Goal: Information Seeking & Learning: Learn about a topic

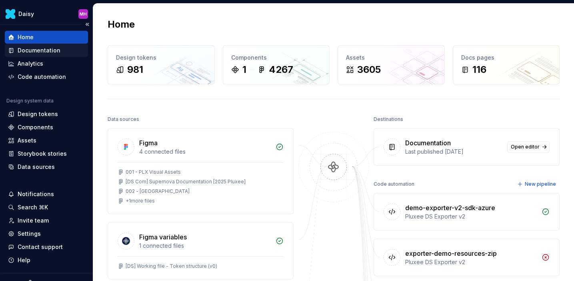
click at [31, 52] on div "Documentation" at bounding box center [39, 50] width 43 height 8
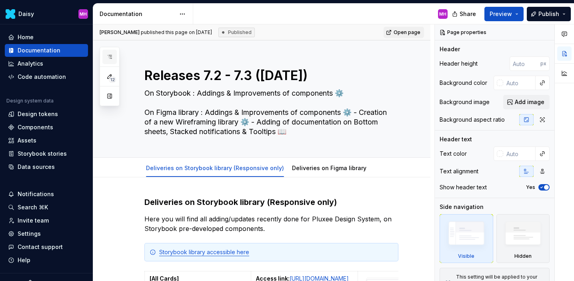
click at [107, 54] on icon "button" at bounding box center [109, 57] width 6 height 6
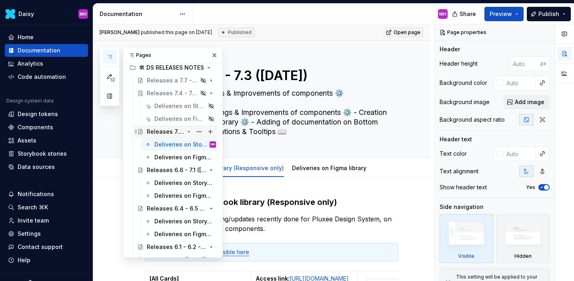
scroll to position [646, 0]
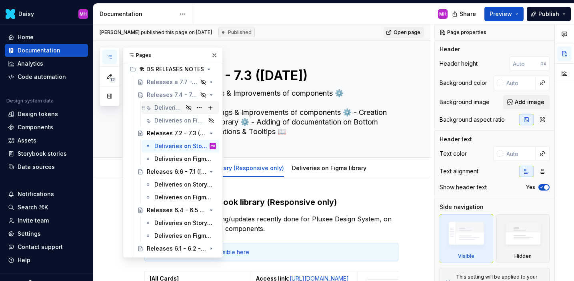
click at [167, 106] on div "Deliveries on Storybook library (Responsive only)" at bounding box center [168, 108] width 29 height 8
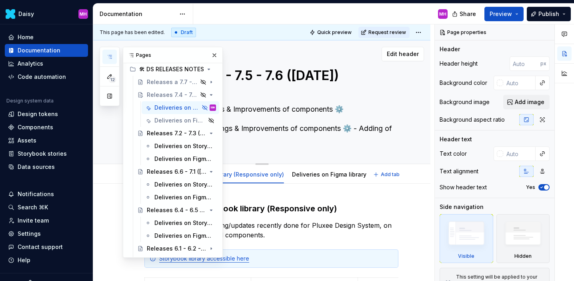
click at [296, 51] on div "Edit header" at bounding box center [258, 54] width 331 height 14
click at [213, 54] on button "button" at bounding box center [214, 55] width 11 height 11
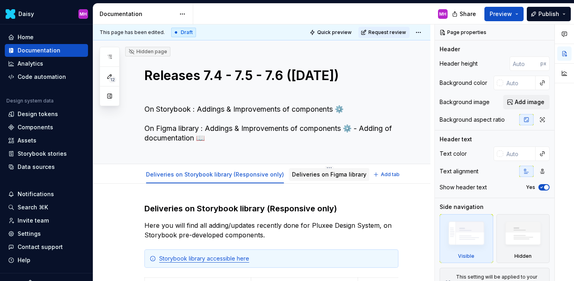
click at [314, 174] on link "Deliveries on Figma library" at bounding box center [329, 174] width 74 height 7
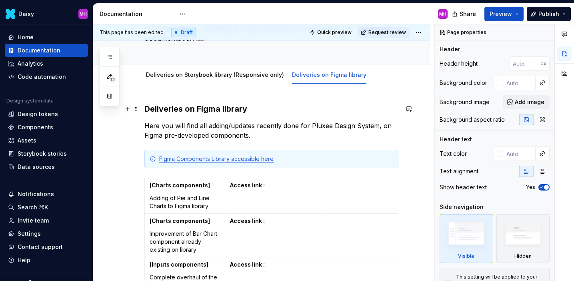
scroll to position [94, 0]
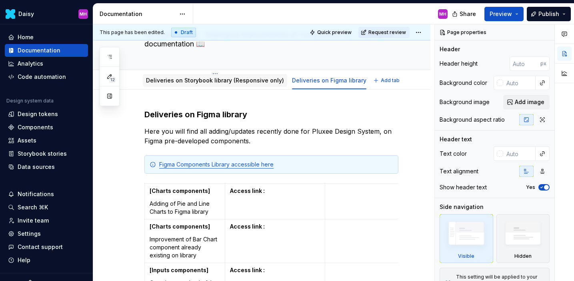
click at [226, 77] on link "Deliveries on Storybook library (Responsive only)" at bounding box center [215, 80] width 138 height 7
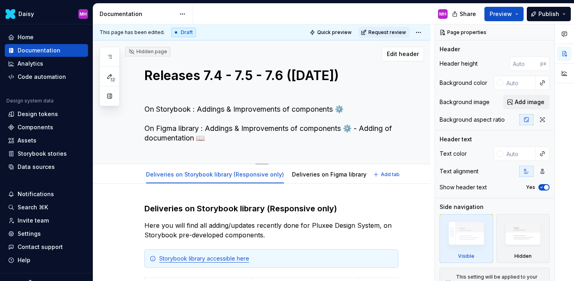
scroll to position [105, 0]
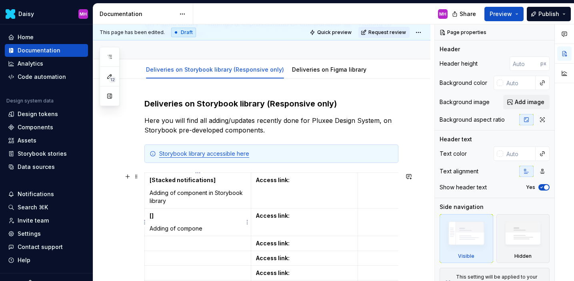
click at [153, 216] on strong "[]" at bounding box center [152, 215] width 4 height 7
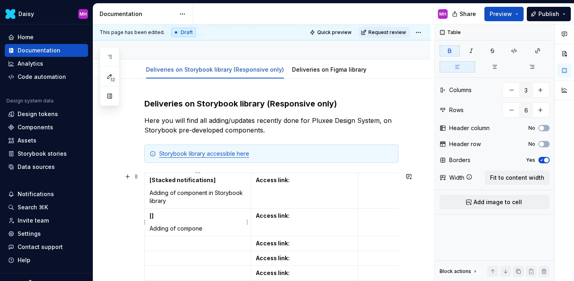
click at [151, 217] on strong "[]" at bounding box center [152, 215] width 4 height 7
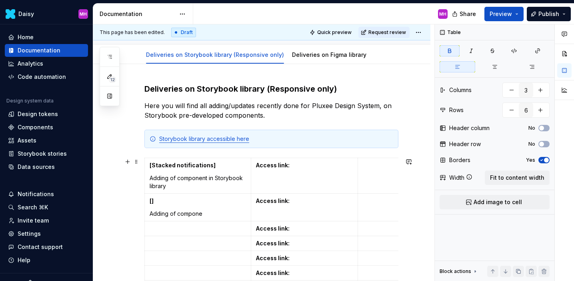
scroll to position [120, 0]
click at [187, 229] on p at bounding box center [198, 228] width 96 height 8
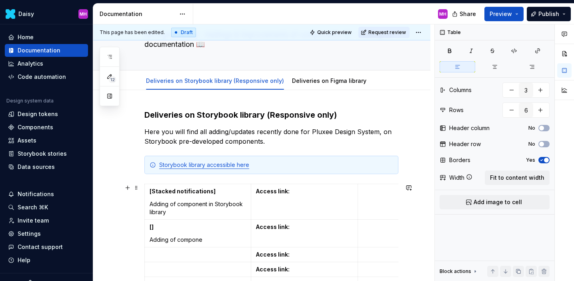
scroll to position [88, 0]
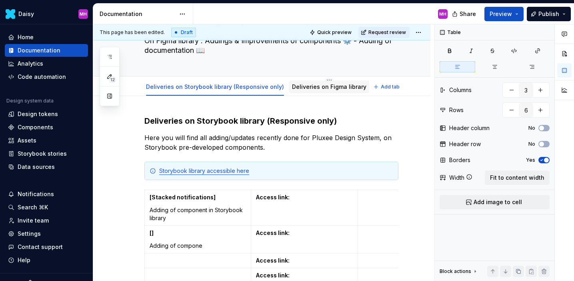
click at [323, 87] on link "Deliveries on Figma library" at bounding box center [329, 86] width 74 height 7
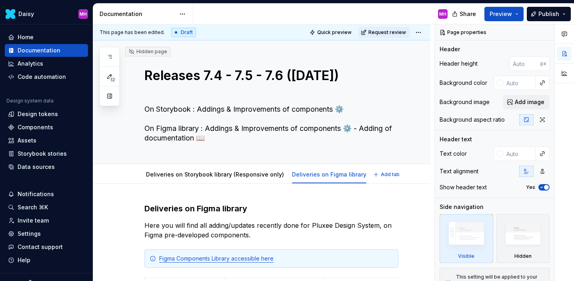
type textarea "*"
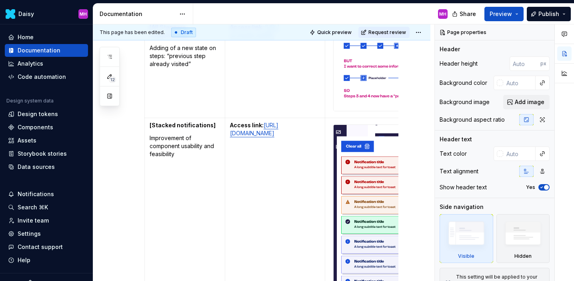
scroll to position [706, 0]
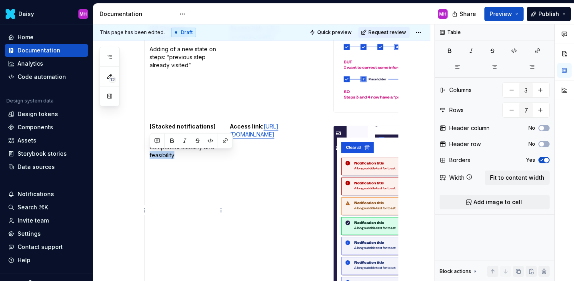
drag, startPoint x: 176, startPoint y: 156, endPoint x: 150, endPoint y: 153, distance: 26.2
click at [150, 153] on p "Improvement of component usability and feasibility" at bounding box center [185, 147] width 70 height 24
click at [157, 180] on td "[Stacked notifications] Improvement of component usability and feasibility" at bounding box center [185, 210] width 80 height 182
drag, startPoint x: 176, startPoint y: 155, endPoint x: 150, endPoint y: 153, distance: 25.7
click at [150, 154] on p "Improvement of component usability and feasibility" at bounding box center [185, 147] width 70 height 24
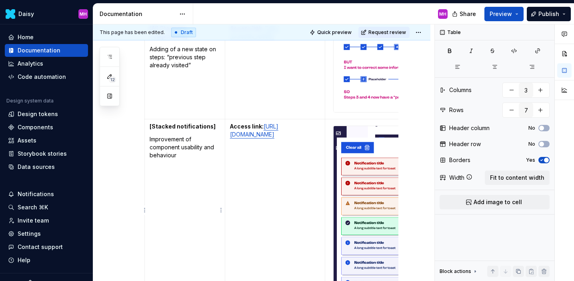
click at [158, 140] on p "Improvement of component usability and behaviour" at bounding box center [185, 147] width 70 height 24
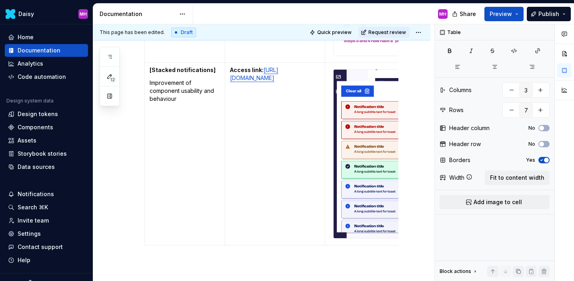
scroll to position [763, 0]
click at [184, 99] on p "Improvement of component usability and behaviour" at bounding box center [185, 90] width 70 height 24
click at [180, 98] on p "Improvement of component usability and behaviour (micro-interactions and access…" at bounding box center [185, 98] width 70 height 40
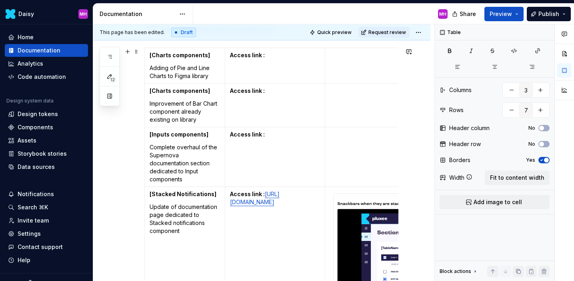
scroll to position [230, 0]
click at [189, 156] on p "Complete overhaul of the Supernova documentation section dedicated to Input com…" at bounding box center [185, 163] width 70 height 40
click at [271, 135] on p "Access link :" at bounding box center [275, 134] width 90 height 8
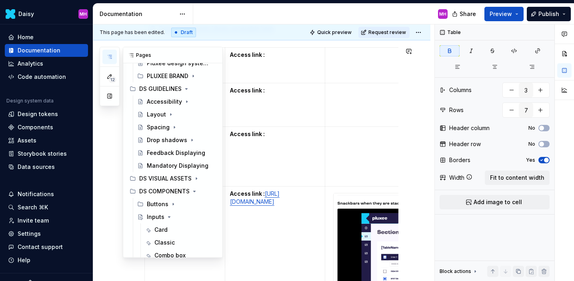
scroll to position [39, 0]
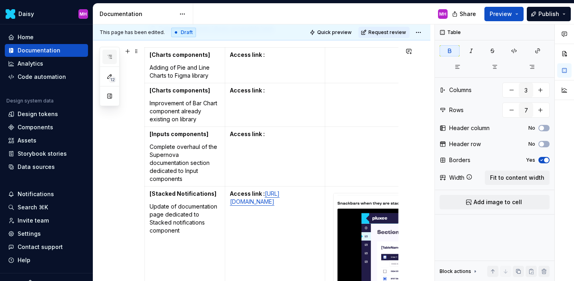
click at [111, 60] on button "button" at bounding box center [109, 57] width 14 height 14
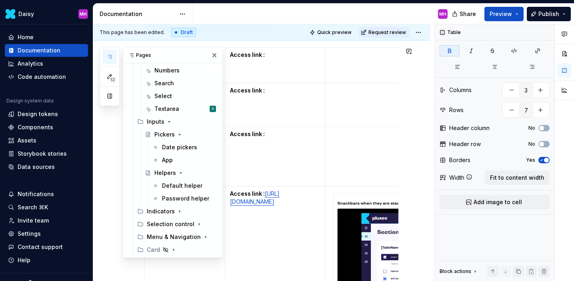
scroll to position [273, 0]
click at [515, 16] on button "Preview" at bounding box center [504, 14] width 39 height 14
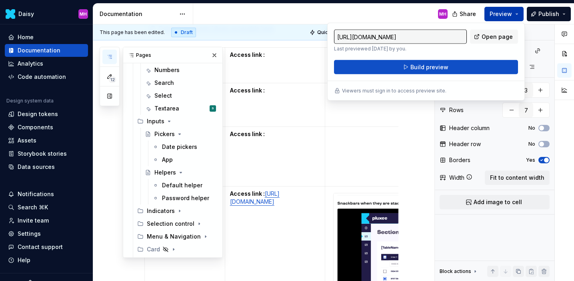
click at [515, 16] on button "Preview" at bounding box center [504, 14] width 39 height 14
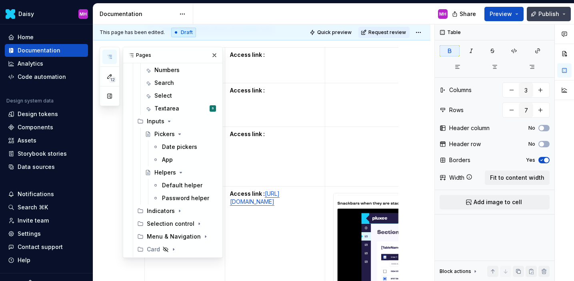
click at [547, 16] on span "Publish" at bounding box center [549, 14] width 21 height 8
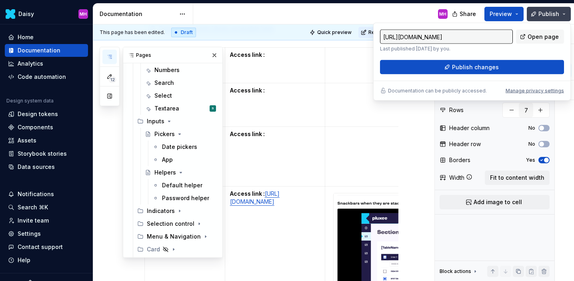
click at [547, 16] on span "Publish" at bounding box center [549, 14] width 21 height 8
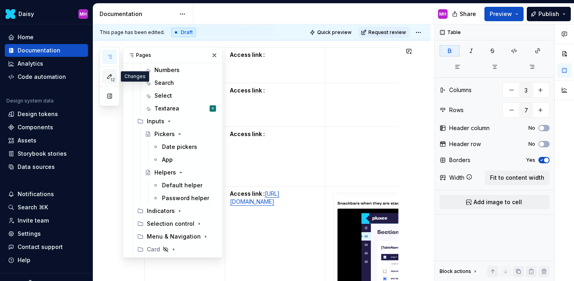
click at [114, 80] on span "12" at bounding box center [112, 79] width 7 height 6
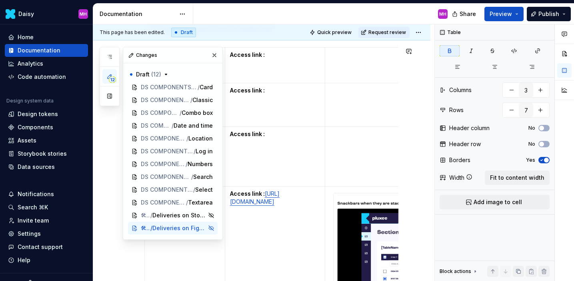
scroll to position [0, 0]
click at [213, 53] on button "button" at bounding box center [214, 55] width 11 height 11
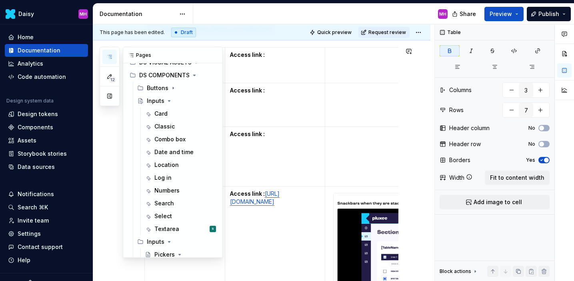
scroll to position [152, 0]
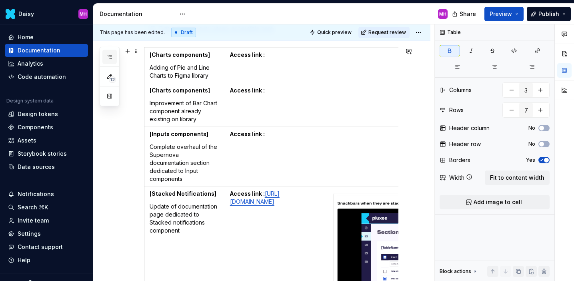
click at [110, 54] on icon "button" at bounding box center [109, 57] width 6 height 6
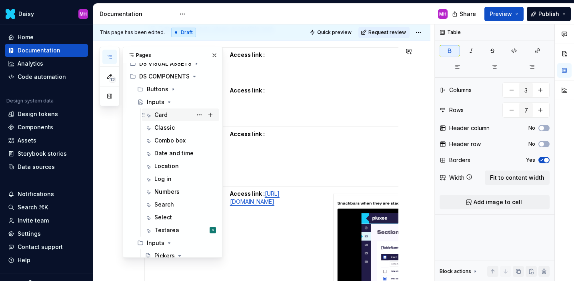
click at [166, 116] on div "Card" at bounding box center [160, 115] width 13 height 8
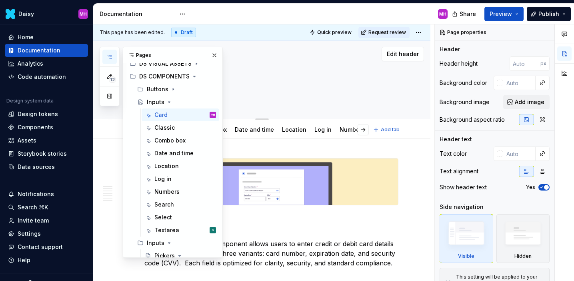
click at [287, 59] on div "Edit header" at bounding box center [258, 54] width 331 height 14
click at [214, 51] on button "button" at bounding box center [214, 55] width 11 height 11
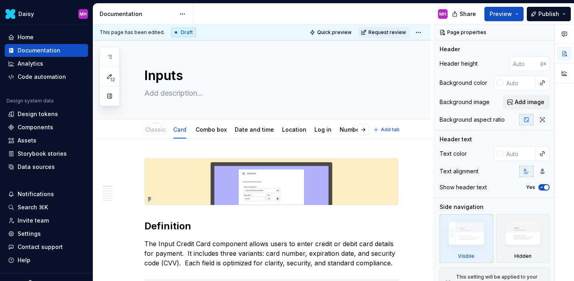
drag, startPoint x: 176, startPoint y: 127, endPoint x: 155, endPoint y: 129, distance: 20.9
click at [219, 129] on link "Combo box" at bounding box center [211, 129] width 31 height 7
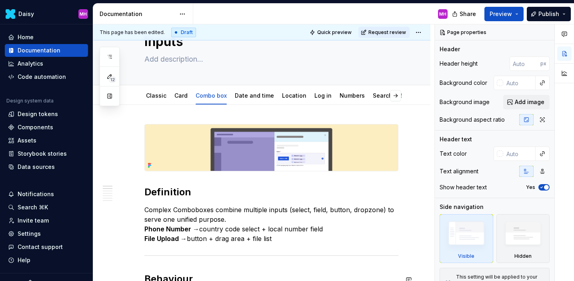
scroll to position [27, 0]
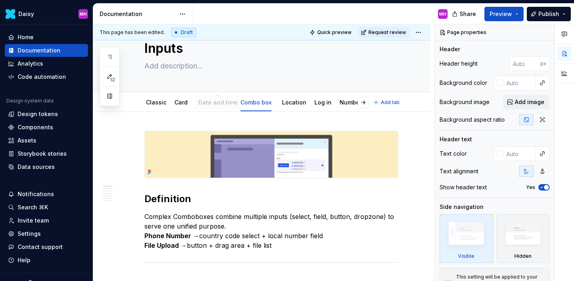
drag, startPoint x: 253, startPoint y: 104, endPoint x: 217, endPoint y: 104, distance: 35.6
drag, startPoint x: 178, startPoint y: 102, endPoint x: 216, endPoint y: 103, distance: 38.0
click at [294, 100] on link "Location" at bounding box center [294, 102] width 24 height 7
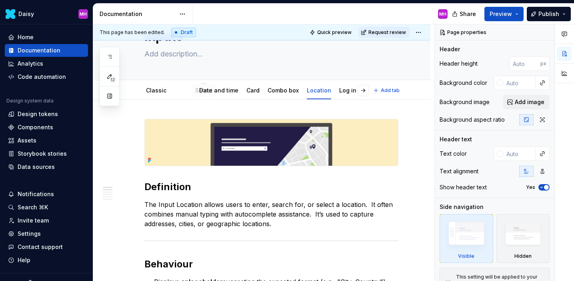
drag, startPoint x: 321, startPoint y: 91, endPoint x: 189, endPoint y: 95, distance: 132.5
drag, startPoint x: 351, startPoint y: 91, endPoint x: 205, endPoint y: 93, distance: 146.5
drag, startPoint x: 334, startPoint y: 93, endPoint x: 222, endPoint y: 94, distance: 112.5
drag, startPoint x: 355, startPoint y: 93, endPoint x: 181, endPoint y: 96, distance: 174.5
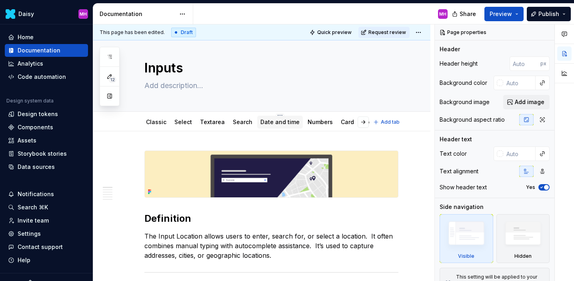
scroll to position [0, 0]
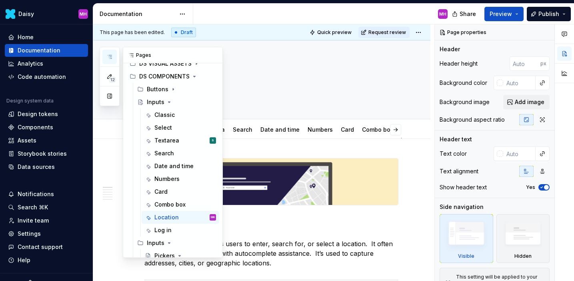
click at [110, 56] on icon "button" at bounding box center [109, 57] width 6 height 6
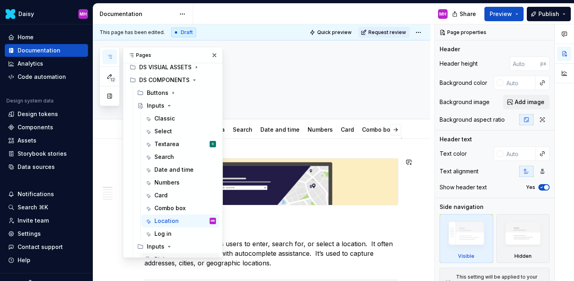
scroll to position [146, 0]
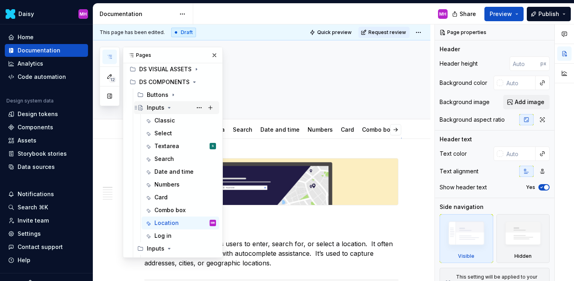
click at [153, 108] on div "Inputs" at bounding box center [156, 108] width 18 height 8
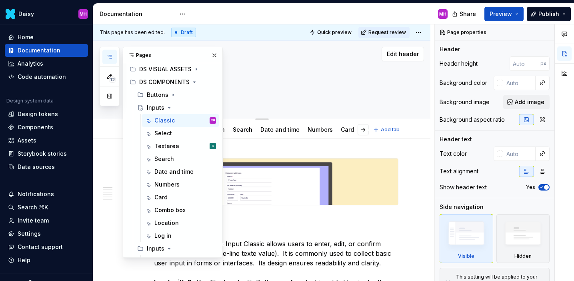
click at [277, 56] on div "Edit header" at bounding box center [258, 54] width 331 height 14
click at [476, 13] on span "Share" at bounding box center [468, 14] width 16 height 8
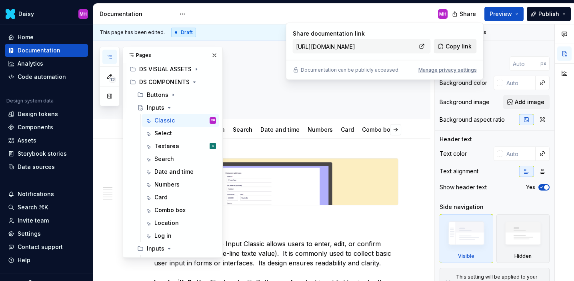
click at [462, 46] on span "Copy link" at bounding box center [459, 46] width 26 height 8
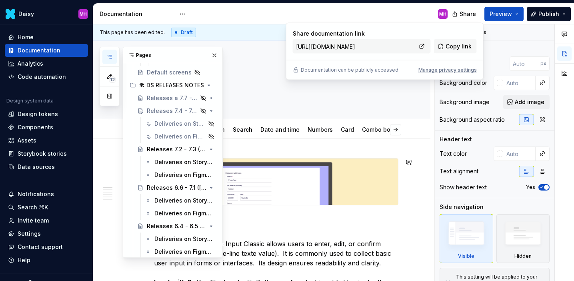
scroll to position [612, 0]
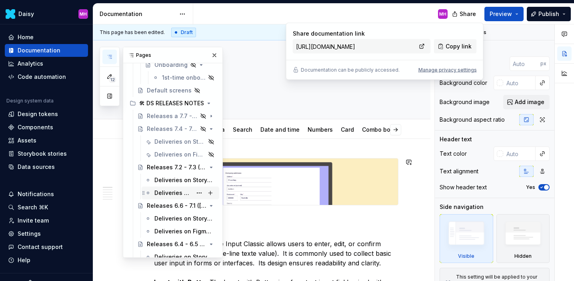
click at [170, 193] on div "Deliveries on Figma library" at bounding box center [173, 193] width 38 height 8
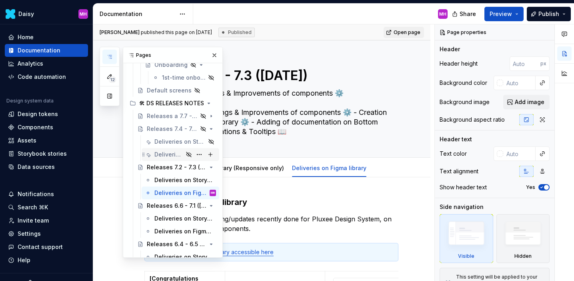
click at [171, 154] on div "Deliveries on Figma library" at bounding box center [168, 154] width 29 height 8
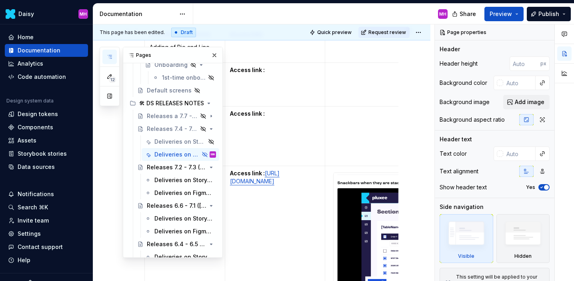
scroll to position [253, 0]
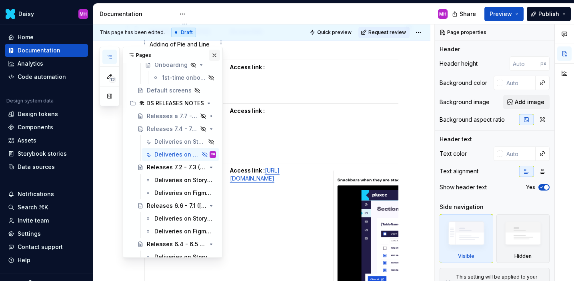
click at [213, 57] on button "button" at bounding box center [214, 55] width 11 height 11
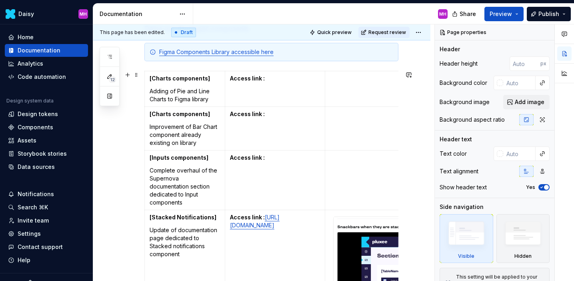
scroll to position [197, 0]
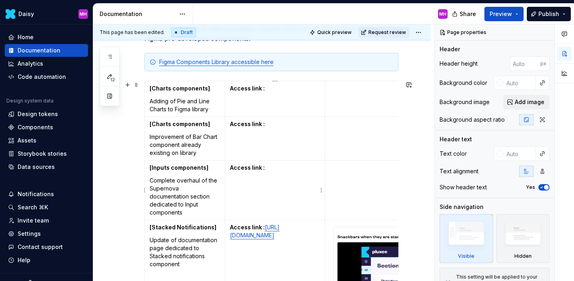
click at [272, 170] on p "Access link :" at bounding box center [275, 168] width 90 height 8
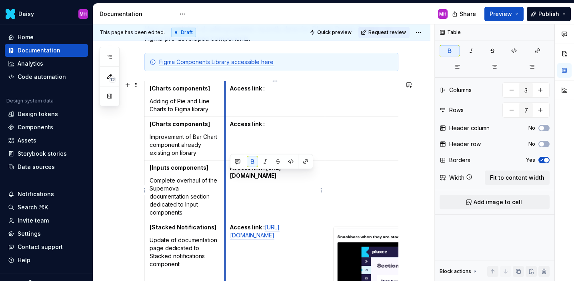
drag, startPoint x: 265, startPoint y: 185, endPoint x: 227, endPoint y: 177, distance: 38.9
click at [227, 177] on td "Access link : [URL][DOMAIN_NAME]" at bounding box center [275, 190] width 100 height 60
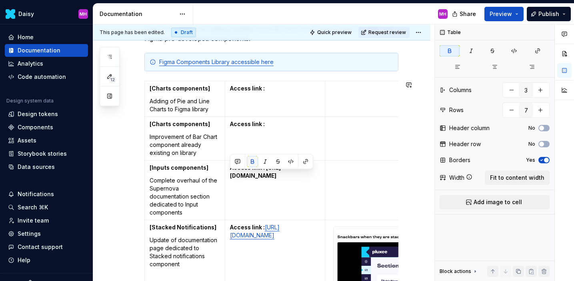
click at [254, 165] on button "button" at bounding box center [252, 161] width 11 height 11
click at [360, 174] on td at bounding box center [399, 190] width 148 height 60
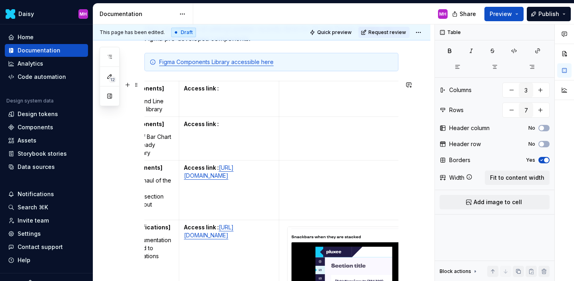
scroll to position [0, 49]
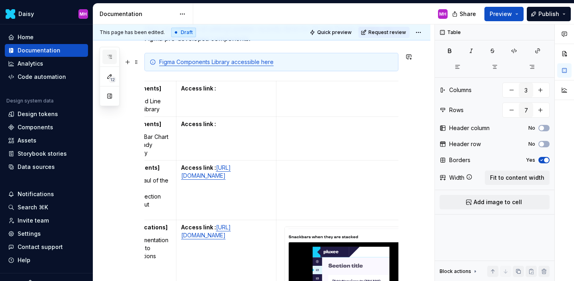
click at [109, 60] on icon "button" at bounding box center [109, 57] width 6 height 6
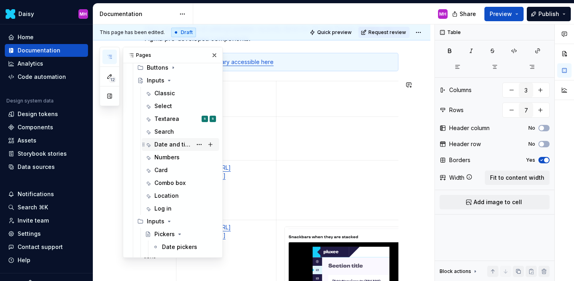
scroll to position [172, 0]
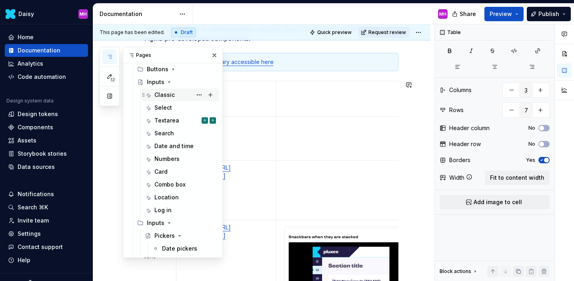
click at [160, 93] on div "Classic" at bounding box center [164, 95] width 20 height 8
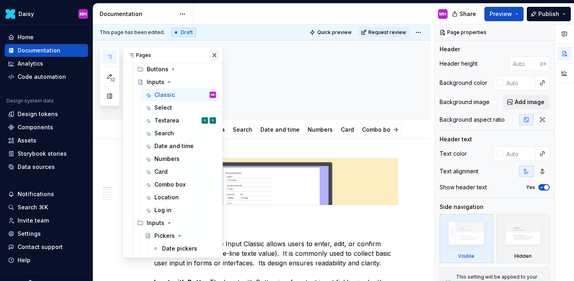
click at [214, 56] on button "button" at bounding box center [214, 55] width 11 height 11
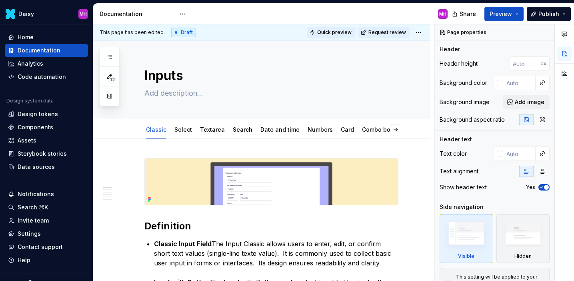
click at [336, 35] on button "Quick preview" at bounding box center [331, 32] width 48 height 11
click at [329, 34] on span "Quick preview" at bounding box center [334, 32] width 34 height 6
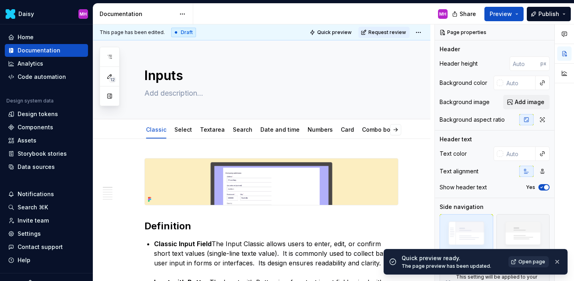
click at [541, 261] on span "Open page" at bounding box center [532, 262] width 27 height 6
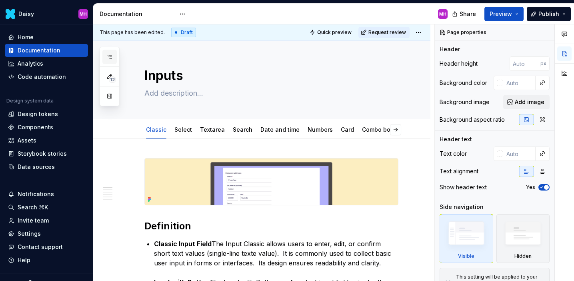
click at [110, 56] on icon "button" at bounding box center [109, 57] width 6 height 6
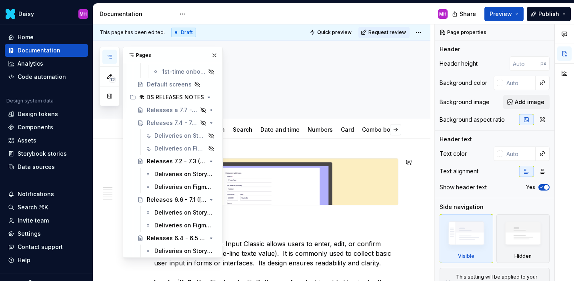
scroll to position [620, 0]
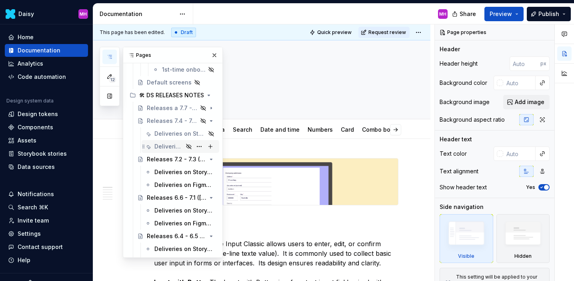
click at [174, 141] on div "Deliveries on Figma library" at bounding box center [185, 146] width 62 height 11
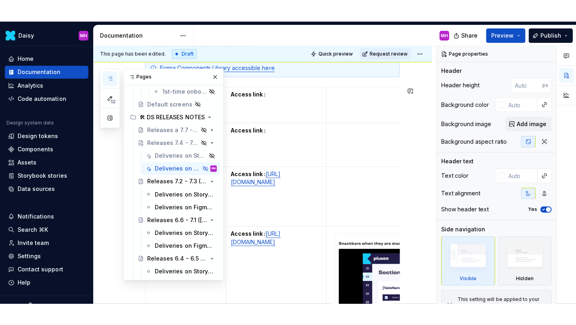
scroll to position [217, 0]
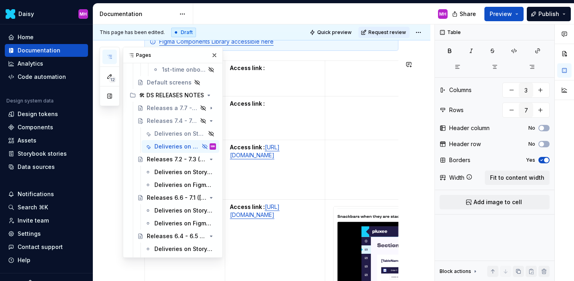
click at [337, 153] on td at bounding box center [399, 170] width 148 height 60
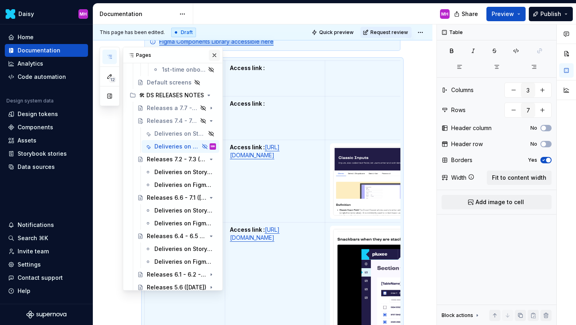
click at [215, 53] on button "button" at bounding box center [214, 55] width 11 height 11
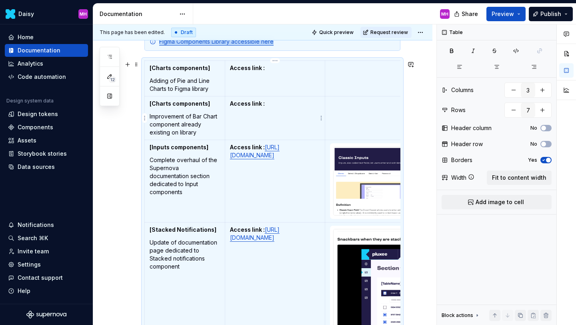
click at [284, 109] on td "Access link :" at bounding box center [275, 118] width 100 height 44
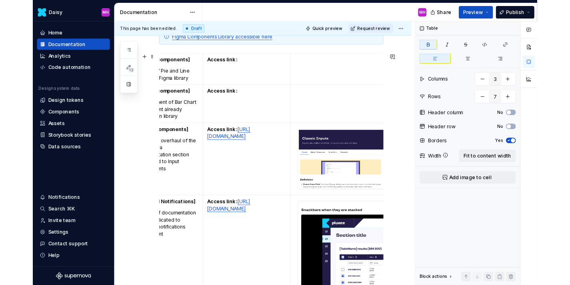
scroll to position [0, 0]
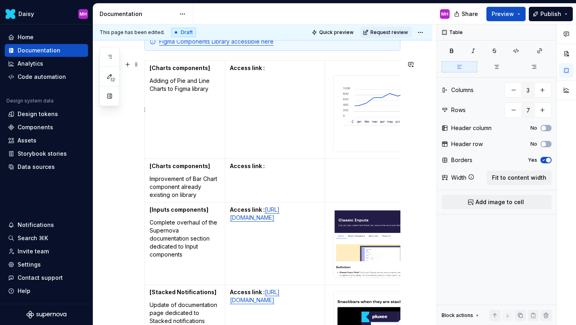
click at [336, 68] on p at bounding box center [399, 68] width 138 height 8
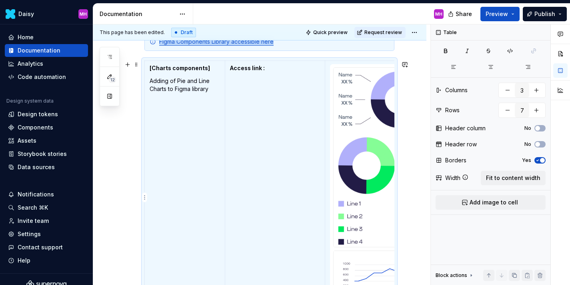
click at [352, 174] on img at bounding box center [399, 157] width 130 height 179
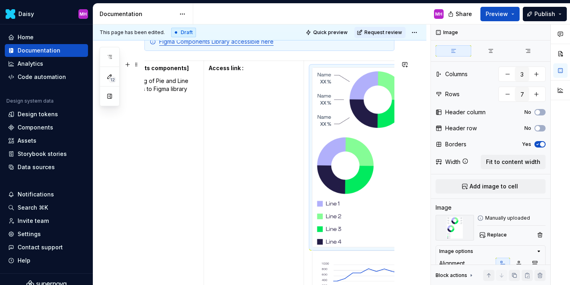
scroll to position [0, 74]
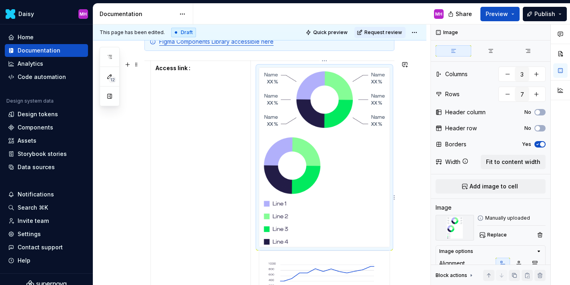
click at [378, 90] on img at bounding box center [324, 157] width 130 height 179
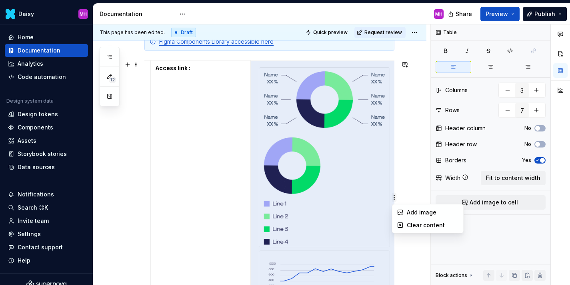
scroll to position [261, 0]
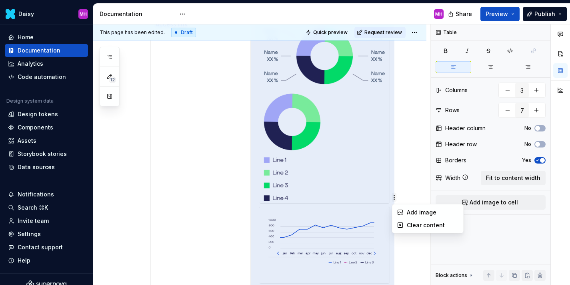
click at [390, 197] on html "Daisy MH Home Documentation Analytics Code automation Design system data Design…" at bounding box center [285, 142] width 570 height 285
click at [370, 183] on html "Daisy MH Home Documentation Analytics Code automation Design system data Design…" at bounding box center [285, 142] width 570 height 285
click at [390, 220] on div at bounding box center [324, 245] width 131 height 77
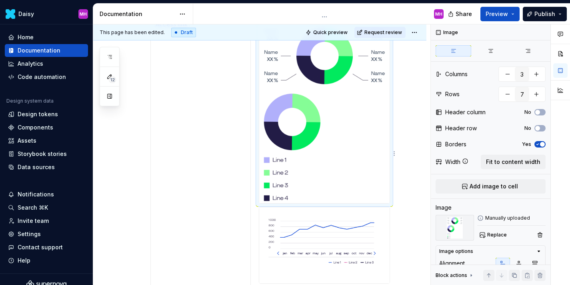
click at [381, 189] on img at bounding box center [324, 113] width 130 height 179
click at [394, 215] on td at bounding box center [325, 153] width 148 height 273
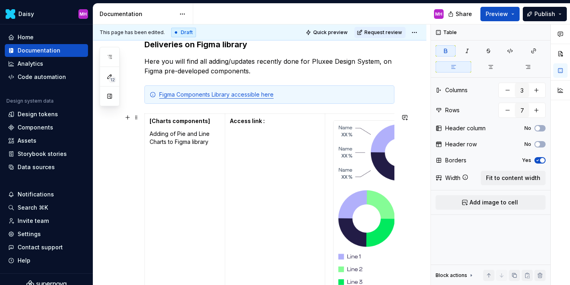
scroll to position [154, 0]
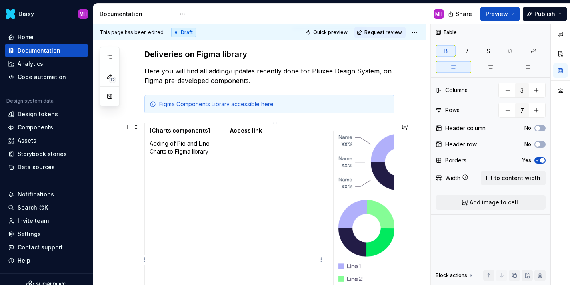
click at [272, 133] on p "Access link :" at bounding box center [275, 130] width 90 height 8
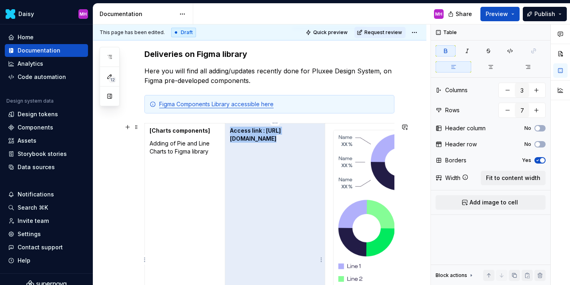
drag, startPoint x: 289, startPoint y: 161, endPoint x: 235, endPoint y: 138, distance: 59.0
click at [235, 138] on p "Access link : [URL][DOMAIN_NAME]" at bounding box center [275, 134] width 90 height 16
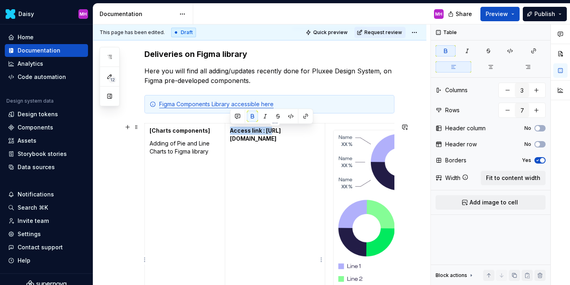
click at [235, 138] on strong "Access link : [URL][DOMAIN_NAME]" at bounding box center [255, 134] width 51 height 15
drag, startPoint x: 230, startPoint y: 138, endPoint x: 319, endPoint y: 170, distance: 93.9
click at [319, 142] on p "Access link : [URL][DOMAIN_NAME]" at bounding box center [275, 134] width 90 height 16
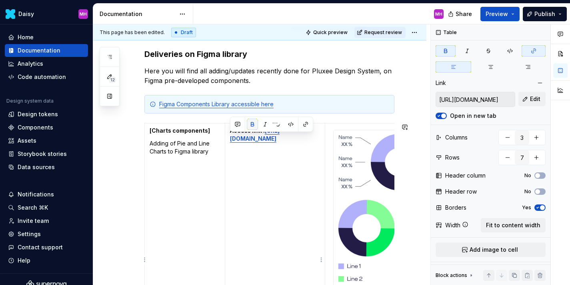
click at [255, 125] on button "button" at bounding box center [252, 123] width 11 height 11
click at [212, 153] on p "Adding of Pie and Line Charts to Figma library" at bounding box center [185, 147] width 70 height 16
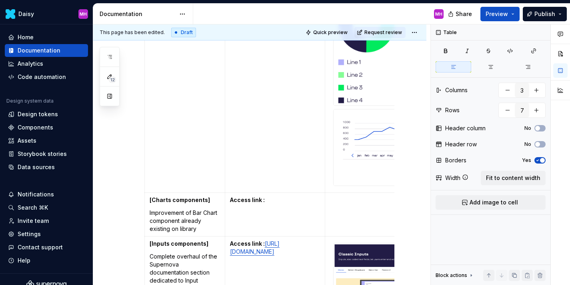
scroll to position [366, 0]
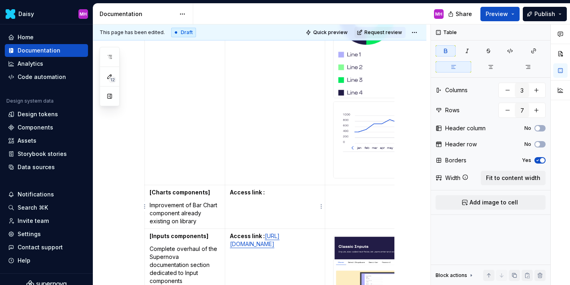
click at [269, 197] on td "Access link :" at bounding box center [275, 206] width 100 height 44
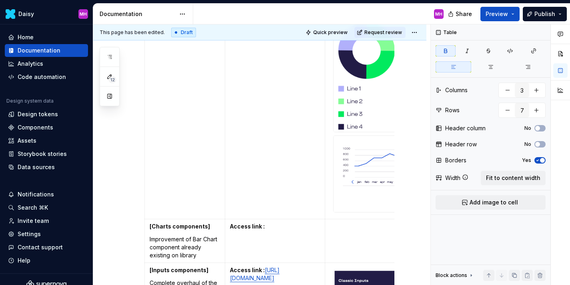
scroll to position [367, 0]
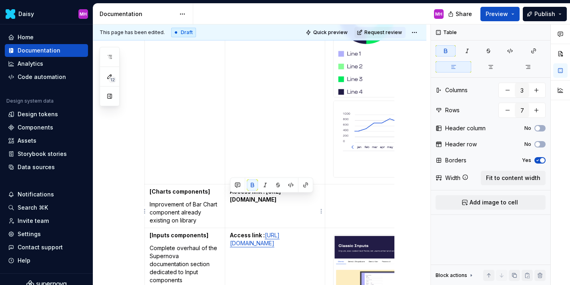
drag, startPoint x: 315, startPoint y: 233, endPoint x: 228, endPoint y: 199, distance: 93.7
click at [228, 199] on td "Access link : [URL][DOMAIN_NAME]" at bounding box center [275, 206] width 100 height 44
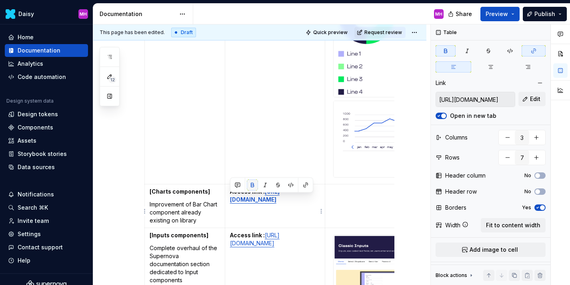
click at [254, 185] on button "button" at bounding box center [252, 184] width 11 height 11
click at [206, 217] on p "Improvement of Bar Chart component already existing on library" at bounding box center [185, 212] width 70 height 24
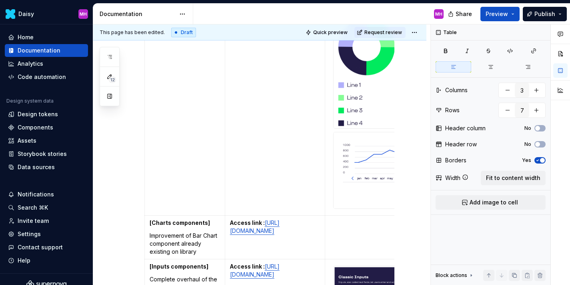
scroll to position [352, 0]
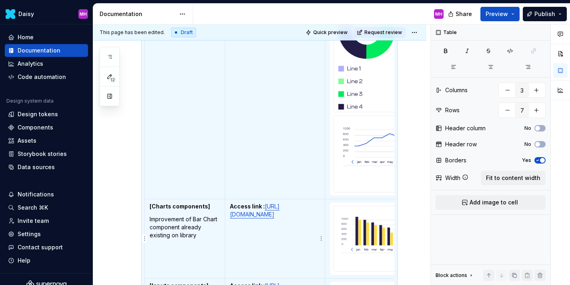
click at [237, 249] on td "Access link : [URL][DOMAIN_NAME]" at bounding box center [275, 238] width 100 height 79
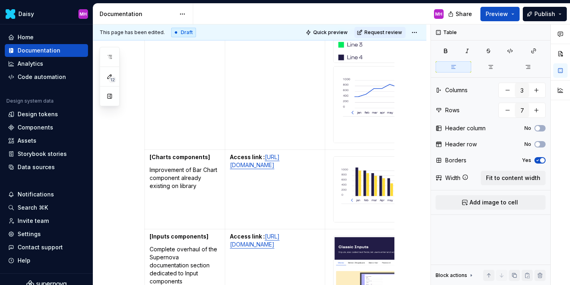
scroll to position [407, 0]
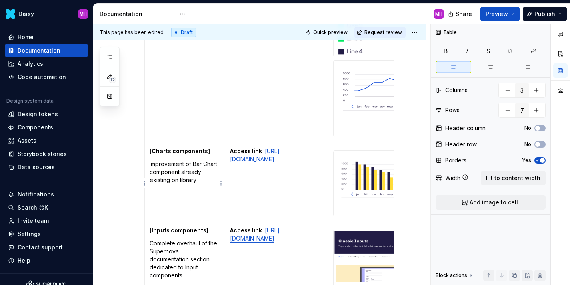
click at [170, 189] on td "[Charts components] Improvement of Bar Chart component already existing on libr…" at bounding box center [185, 182] width 80 height 79
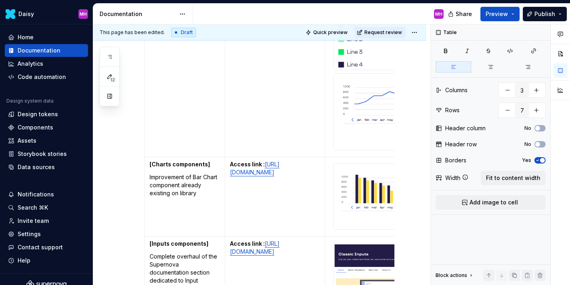
scroll to position [468, 0]
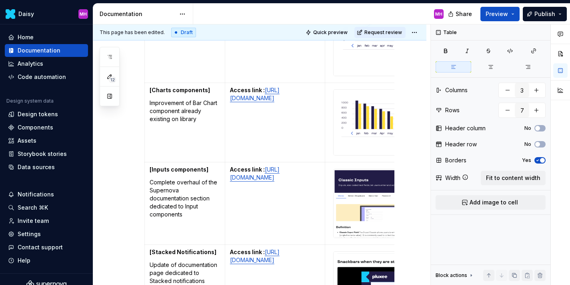
click at [170, 189] on p "Complete overhaul of the Supernova documentation section dedicated to Input com…" at bounding box center [185, 198] width 70 height 40
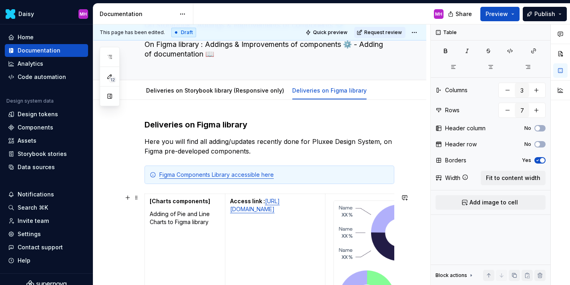
scroll to position [86, 0]
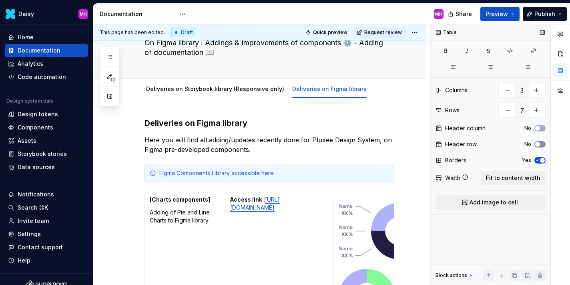
click at [539, 144] on button "No" at bounding box center [539, 144] width 11 height 6
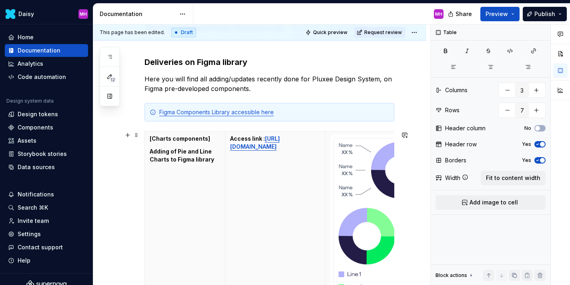
scroll to position [147, 0]
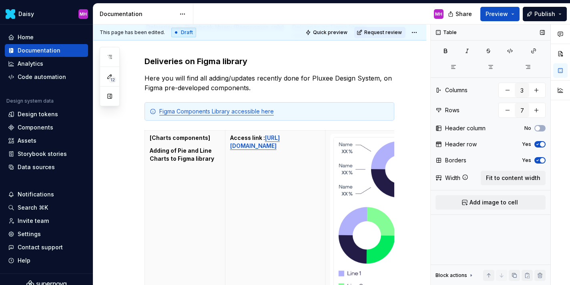
click at [537, 142] on icon "button" at bounding box center [537, 144] width 6 height 5
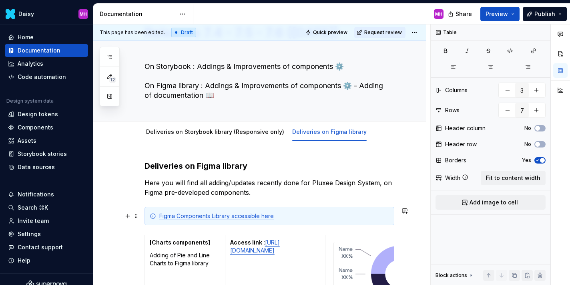
scroll to position [41, 0]
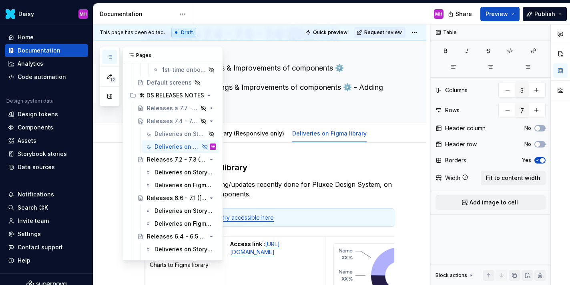
click at [105, 54] on button "button" at bounding box center [109, 57] width 14 height 14
click at [190, 108] on icon "Page tree" at bounding box center [189, 108] width 6 height 6
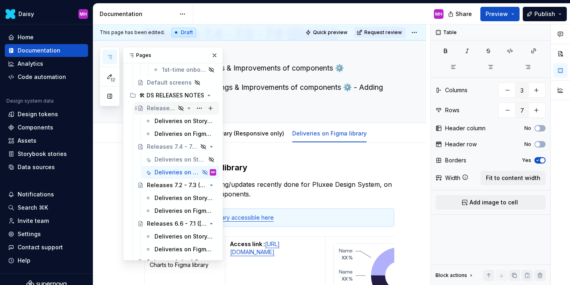
click at [190, 108] on icon "Page tree" at bounding box center [189, 108] width 6 height 6
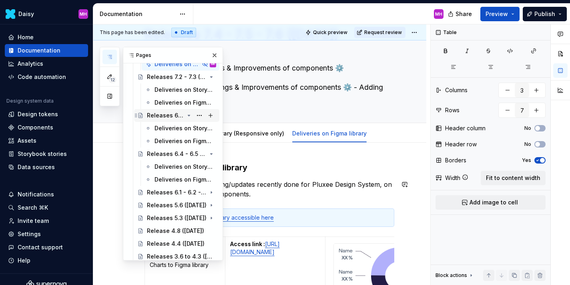
scroll to position [696, 0]
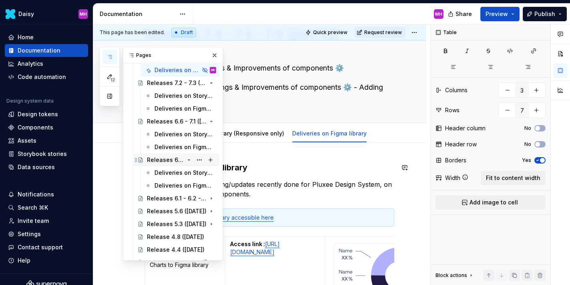
click at [189, 160] on icon "Page tree" at bounding box center [189, 159] width 6 height 6
click at [189, 122] on icon "Page tree" at bounding box center [189, 121] width 6 height 6
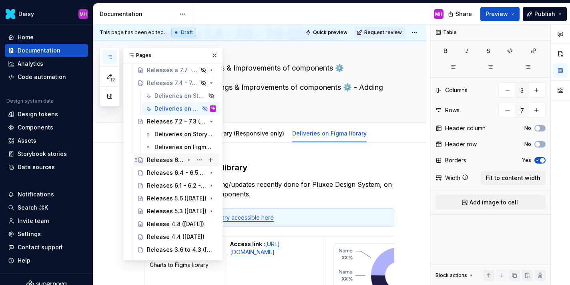
scroll to position [656, 0]
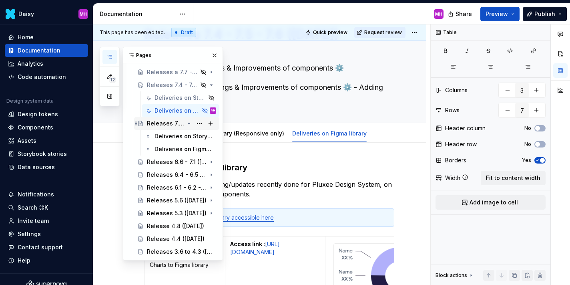
click at [187, 124] on icon "Page tree" at bounding box center [189, 123] width 6 height 6
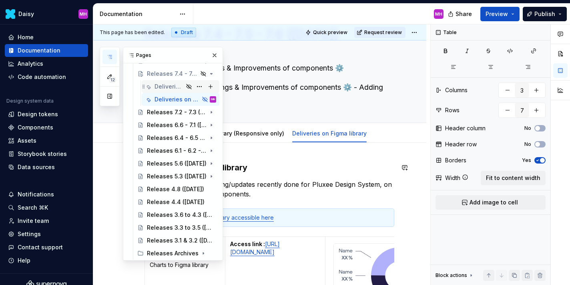
scroll to position [668, 0]
click at [189, 251] on icon "Page tree" at bounding box center [189, 252] width 1 height 2
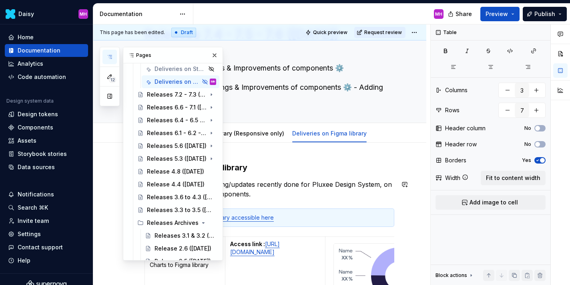
scroll to position [706, 0]
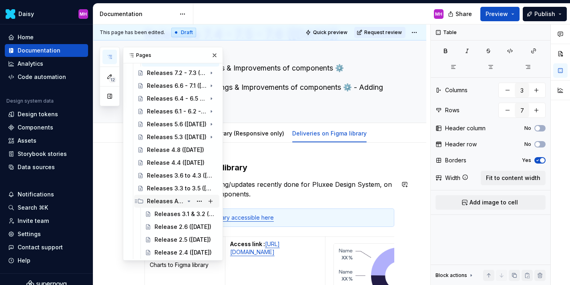
click at [189, 201] on icon "Page tree" at bounding box center [189, 201] width 6 height 6
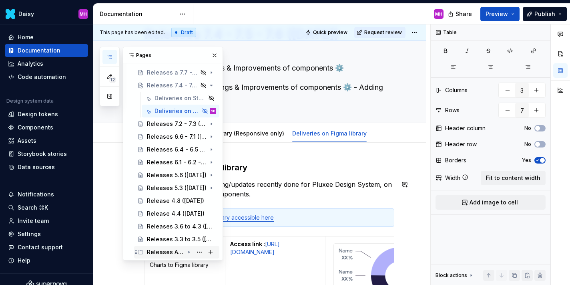
scroll to position [655, 0]
click at [318, 166] on h3 "Deliveries on Figma library" at bounding box center [269, 167] width 250 height 11
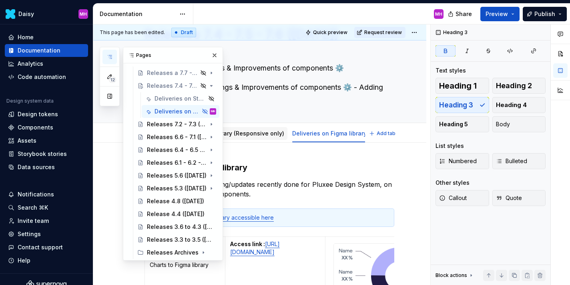
click at [243, 135] on link "Deliveries on Storybook library (Responsive only)" at bounding box center [215, 133] width 138 height 7
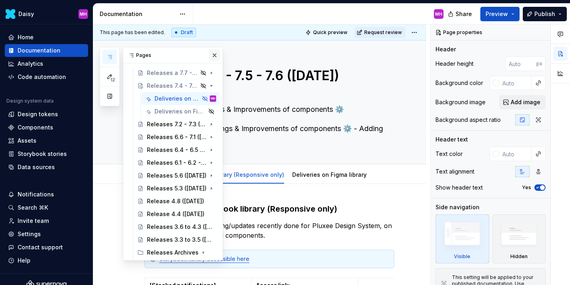
click at [215, 54] on button "button" at bounding box center [214, 55] width 11 height 11
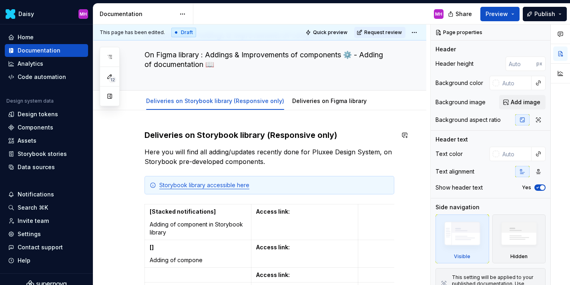
scroll to position [73, 0]
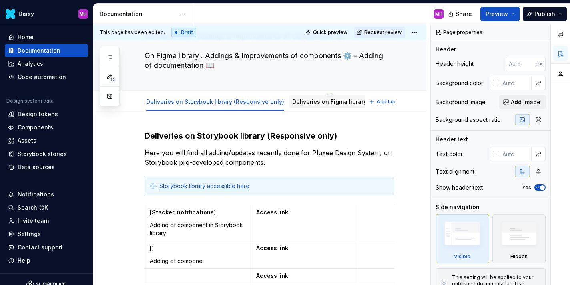
click at [302, 103] on link "Deliveries on Figma library" at bounding box center [329, 101] width 74 height 7
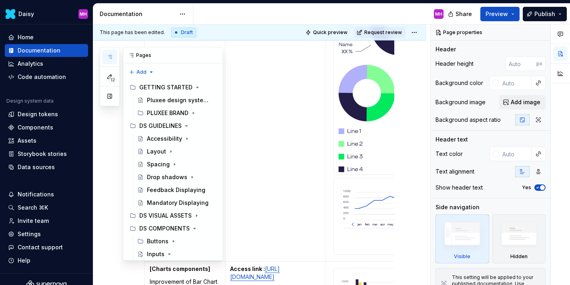
click at [113, 59] on button "button" at bounding box center [109, 57] width 14 height 14
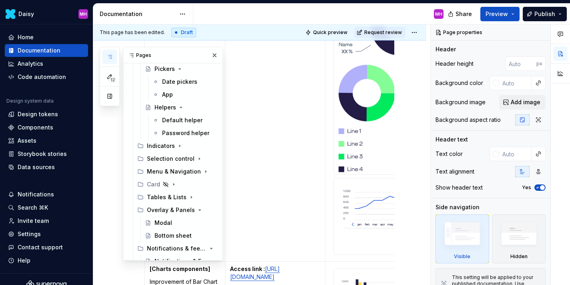
scroll to position [655, 0]
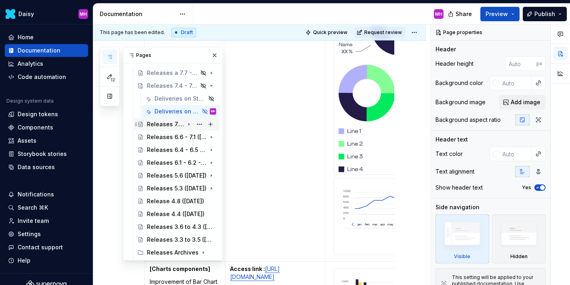
click at [170, 123] on div "Releases 7.2 - 7.3 ([DATE])" at bounding box center [165, 124] width 37 height 8
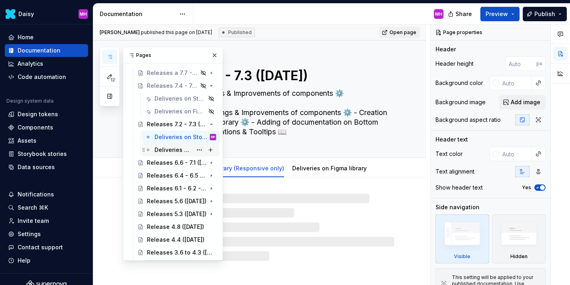
click at [172, 148] on div "Deliveries on Figma library" at bounding box center [173, 150] width 38 height 8
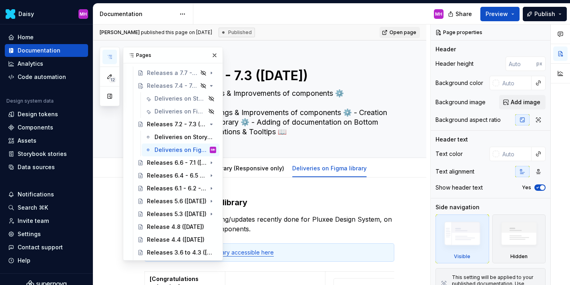
click at [322, 8] on div "MH" at bounding box center [321, 14] width 257 height 21
click at [216, 54] on button "button" at bounding box center [214, 55] width 11 height 11
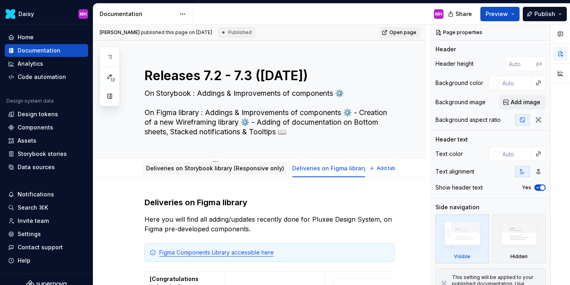
click at [259, 165] on link "Deliveries on Storybook library (Responsive only)" at bounding box center [215, 167] width 138 height 7
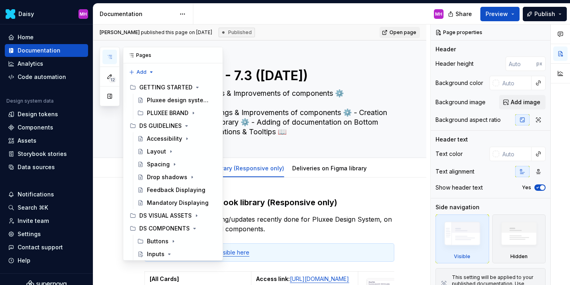
click at [112, 55] on icon "button" at bounding box center [110, 56] width 4 height 3
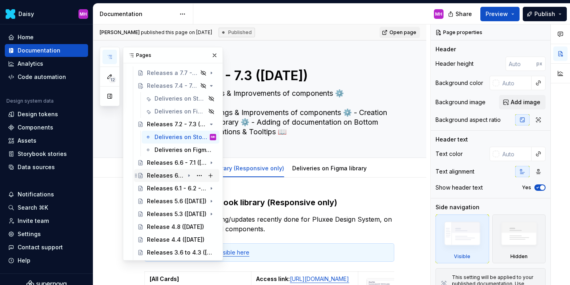
scroll to position [654, 0]
click at [176, 98] on div "Deliveries on Storybook library (Responsive only)" at bounding box center [168, 99] width 29 height 8
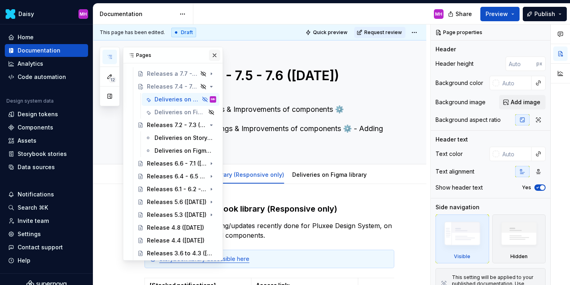
click at [215, 54] on button "button" at bounding box center [214, 55] width 11 height 11
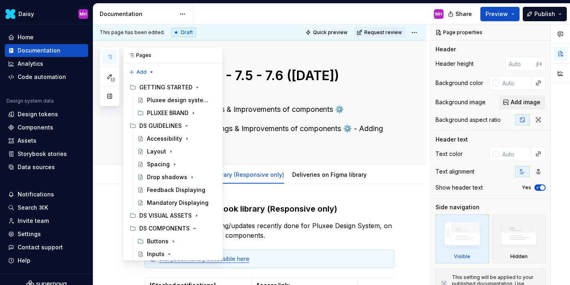
click at [110, 58] on icon "button" at bounding box center [109, 57] width 6 height 6
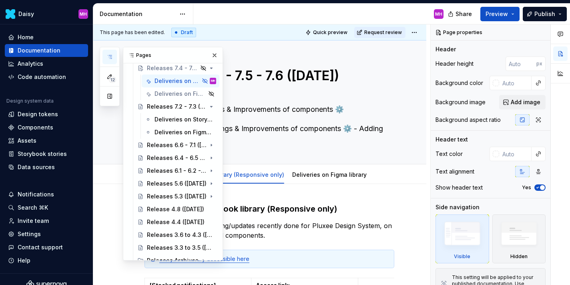
scroll to position [680, 0]
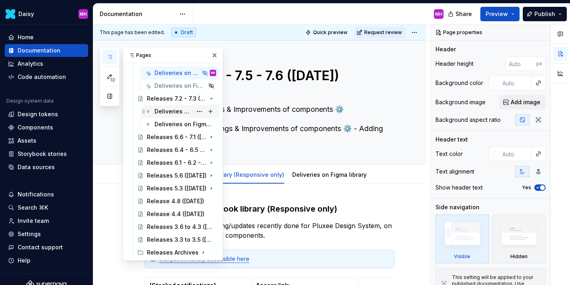
click at [177, 112] on div "Deliveries on Storybook library (Responsive only)" at bounding box center [173, 111] width 38 height 8
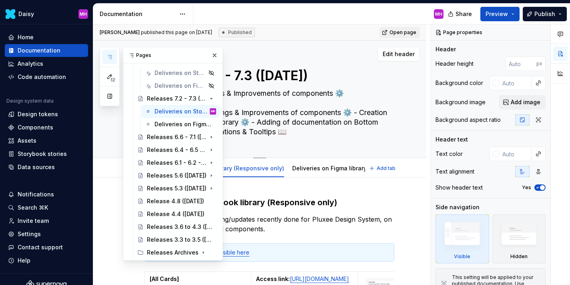
click at [294, 54] on div "Edit header" at bounding box center [256, 54] width 327 height 14
click at [217, 54] on button "button" at bounding box center [214, 55] width 11 height 11
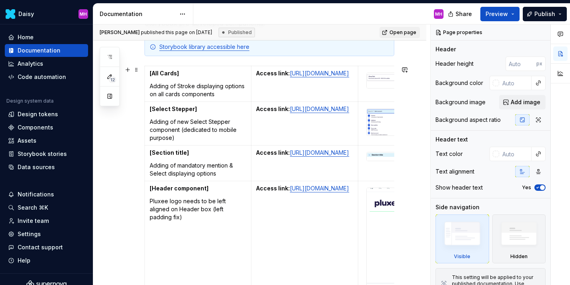
scroll to position [196, 0]
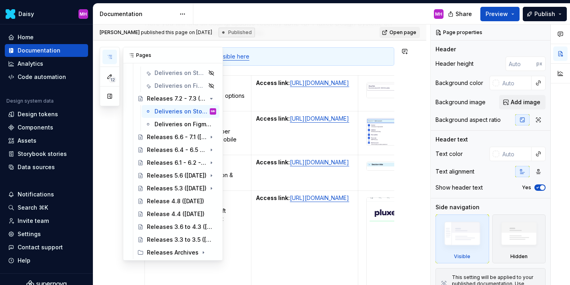
click at [108, 55] on icon "button" at bounding box center [109, 57] width 6 height 6
click at [170, 138] on div "Releases 6.6 - 7.1 ([DATE])" at bounding box center [165, 137] width 37 height 8
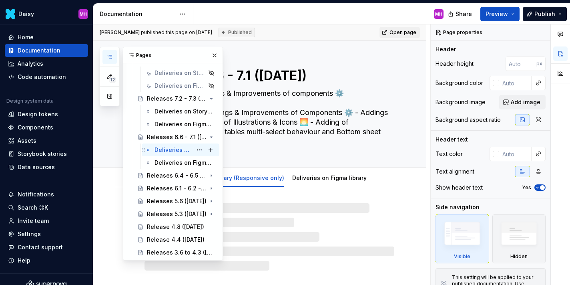
click at [175, 152] on div "Deliveries on Storybook library (Responsive only)" at bounding box center [173, 150] width 38 height 8
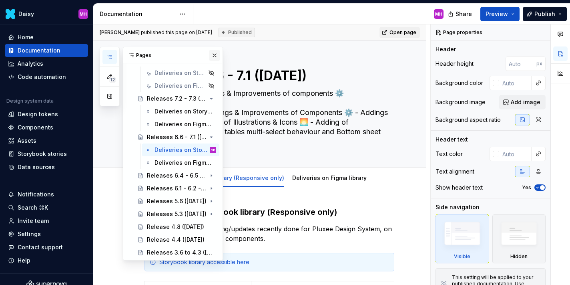
click at [215, 57] on button "button" at bounding box center [214, 55] width 11 height 11
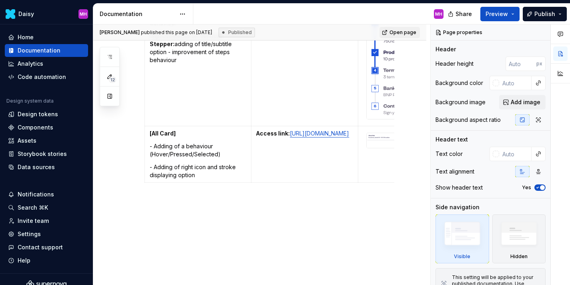
scroll to position [610, 0]
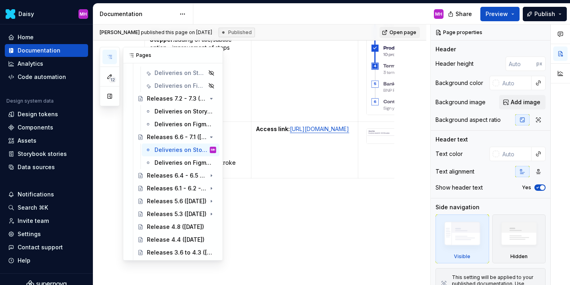
click at [110, 54] on icon "button" at bounding box center [109, 57] width 6 height 6
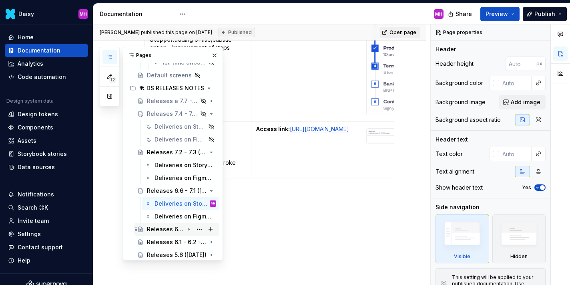
scroll to position [624, 0]
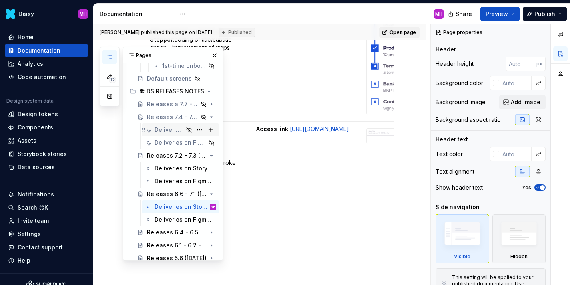
click at [170, 130] on div "Deliveries on Storybook library (Responsive only)" at bounding box center [168, 130] width 29 height 8
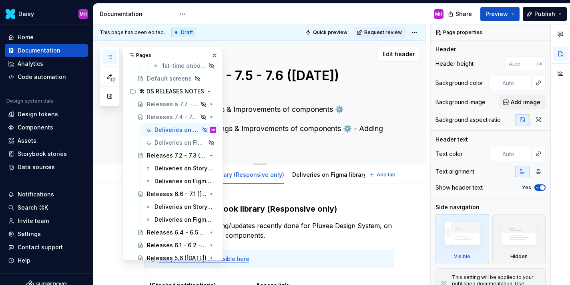
click at [347, 50] on div "Edit header" at bounding box center [256, 54] width 327 height 14
click at [215, 55] on button "button" at bounding box center [214, 55] width 11 height 11
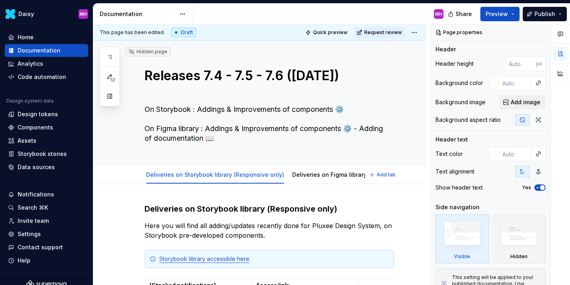
type textarea "*"
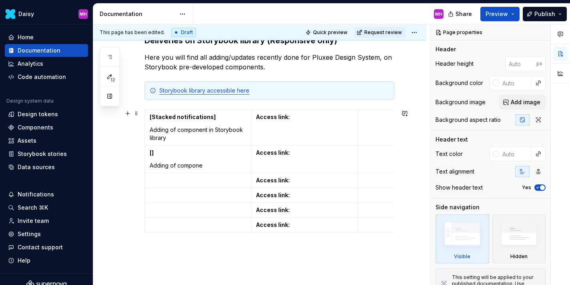
scroll to position [170, 0]
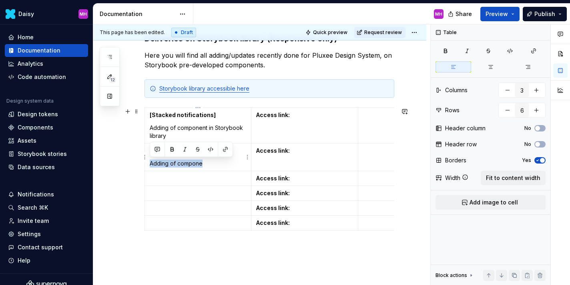
drag, startPoint x: 209, startPoint y: 162, endPoint x: 151, endPoint y: 163, distance: 58.0
click at [151, 163] on p "Adding of compone" at bounding box center [198, 163] width 96 height 8
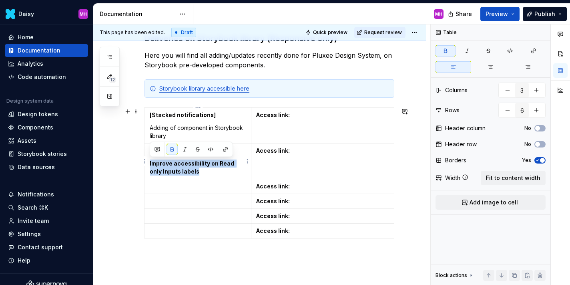
drag, startPoint x: 187, startPoint y: 170, endPoint x: 150, endPoint y: 163, distance: 37.4
click at [150, 163] on p "Improve accessibility on Read only Inputs labels" at bounding box center [198, 167] width 96 height 16
click at [170, 150] on button "button" at bounding box center [171, 149] width 11 height 11
click at [195, 170] on p "Improve accessibility on Read only Inputs labels" at bounding box center [198, 167] width 96 height 16
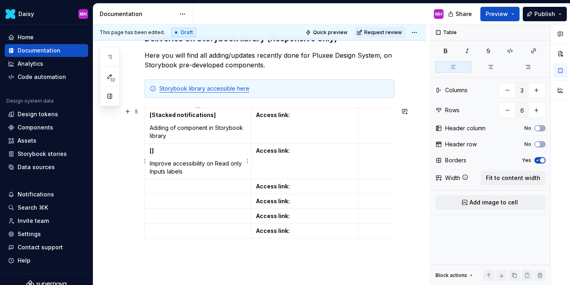
click at [151, 152] on strong "[]" at bounding box center [152, 150] width 4 height 7
click at [198, 167] on p "Improve accessibility on Read only Inputs labels" at bounding box center [198, 167] width 96 height 16
type textarea "*"
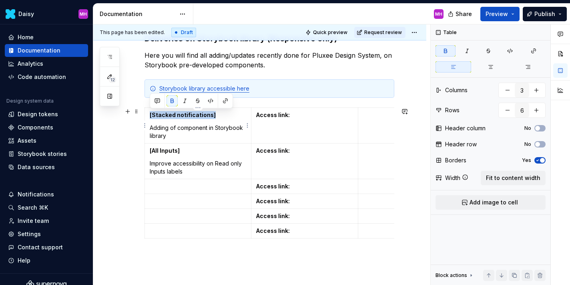
drag, startPoint x: 212, startPoint y: 116, endPoint x: 150, endPoint y: 116, distance: 62.0
click at [150, 116] on p "[Stacked notifications]" at bounding box center [198, 115] width 96 height 8
copy strong "[Stacked notifications]"
click at [156, 188] on p at bounding box center [198, 186] width 96 height 8
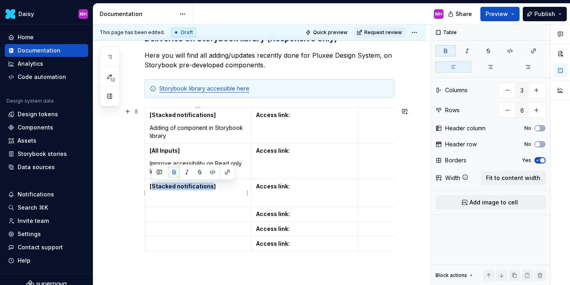
drag, startPoint x: 209, startPoint y: 187, endPoint x: 153, endPoint y: 186, distance: 56.0
click at [153, 186] on strong "[Stacked notifications]" at bounding box center [183, 185] width 66 height 7
click at [148, 196] on td "[Benefit Card]" at bounding box center [198, 193] width 106 height 28
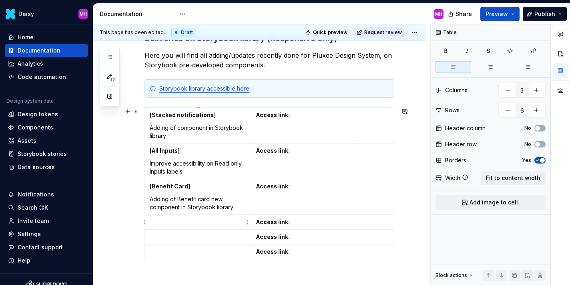
click at [158, 219] on p at bounding box center [198, 222] width 96 height 8
